Goal: Leave review/rating

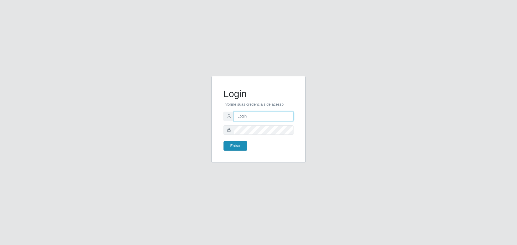
type input "[EMAIL_ADDRESS][DOMAIN_NAME]"
click at [239, 146] on button "Entrar" at bounding box center [235, 145] width 24 height 9
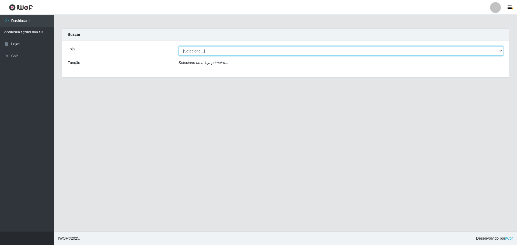
click at [500, 50] on select "[Selecione...] [GEOGRAPHIC_DATA] - [GEOGRAPHIC_DATA][DATE]" at bounding box center [340, 50] width 324 height 9
select select "527"
click at [178, 46] on select "[Selecione...] [GEOGRAPHIC_DATA] - [GEOGRAPHIC_DATA][DATE]" at bounding box center [340, 50] width 324 height 9
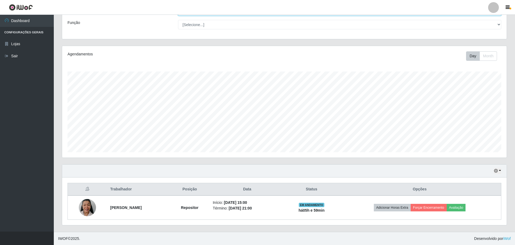
scroll to position [40, 0]
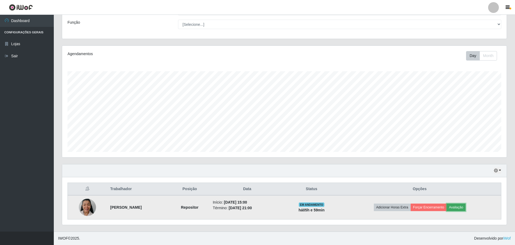
click at [465, 208] on button "Avaliação" at bounding box center [456, 208] width 19 height 8
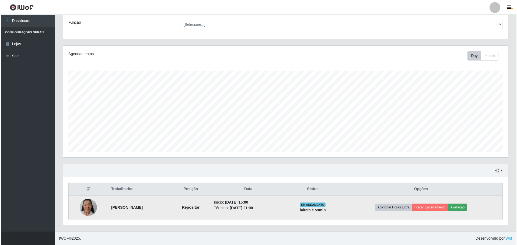
scroll to position [112, 442]
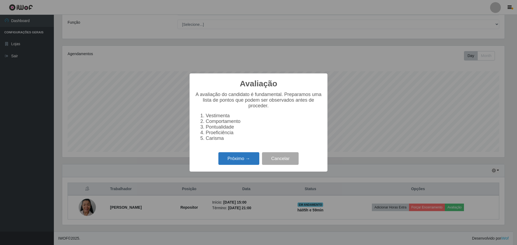
click at [233, 162] on button "Próximo →" at bounding box center [238, 158] width 41 height 13
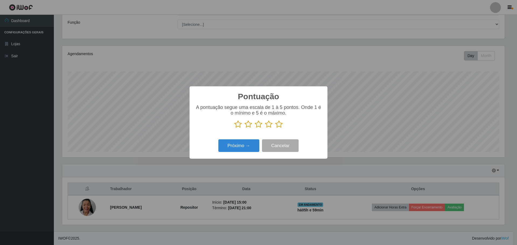
click at [280, 125] on icon at bounding box center [279, 124] width 8 height 8
click at [275, 128] on input "radio" at bounding box center [275, 128] width 0 height 0
click at [241, 146] on button "Próximo →" at bounding box center [238, 145] width 41 height 13
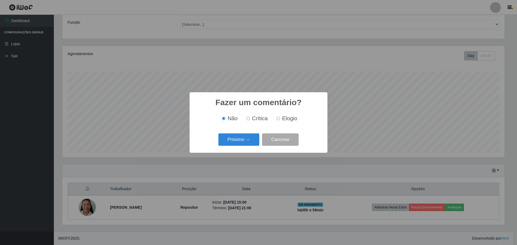
click at [279, 118] on input "Elogio" at bounding box center [277, 118] width 3 height 3
radio input "true"
click at [241, 141] on button "Próximo →" at bounding box center [238, 139] width 41 height 13
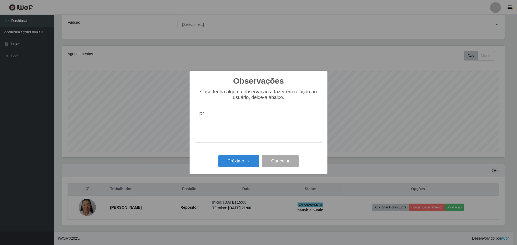
type textarea "p"
click at [207, 115] on textarea "Usuario" at bounding box center [258, 124] width 127 height 37
type textarea "Usuário muito eficiente, educada e comprometida"
click at [236, 161] on button "Próximo →" at bounding box center [238, 161] width 41 height 13
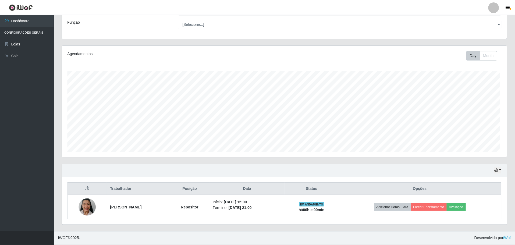
scroll to position [112, 445]
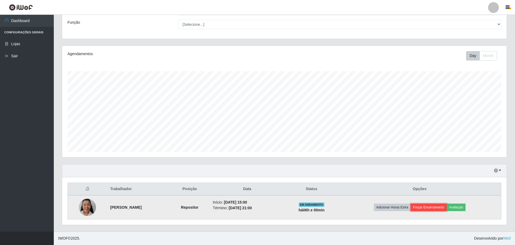
click at [433, 207] on button "Forçar Encerramento" at bounding box center [429, 208] width 36 height 8
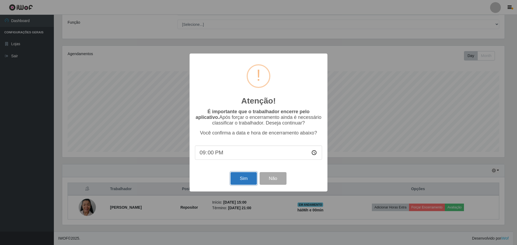
click at [246, 180] on button "Sim" at bounding box center [243, 178] width 26 height 13
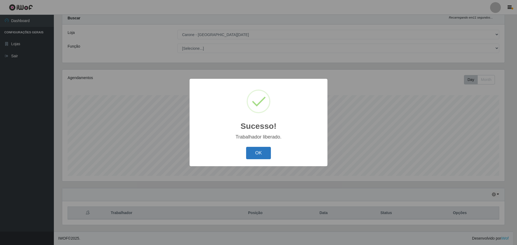
click at [256, 155] on button "OK" at bounding box center [258, 153] width 25 height 13
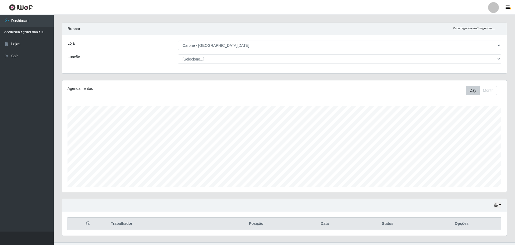
scroll to position [0, 0]
